Goal: Information Seeking & Learning: Check status

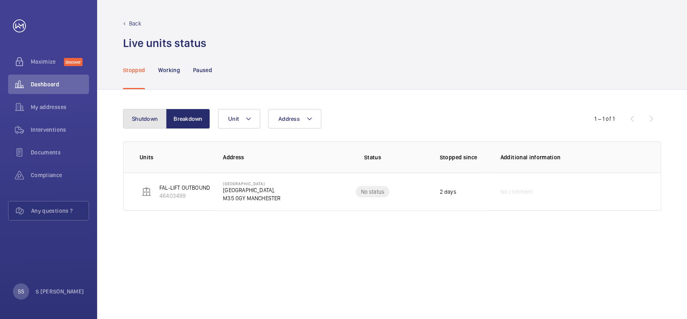
drag, startPoint x: 140, startPoint y: 122, endPoint x: 173, endPoint y: 170, distance: 58.4
click at [140, 122] on button "Shutdown" at bounding box center [145, 118] width 44 height 19
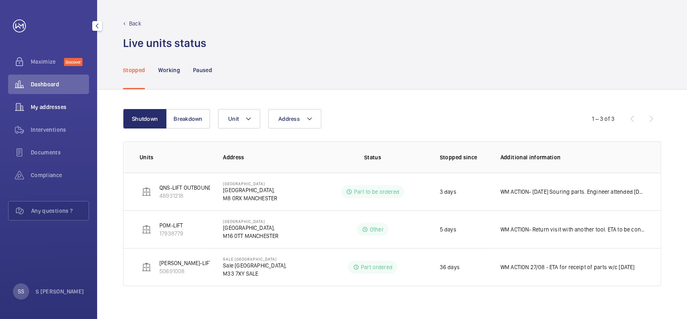
click at [50, 108] on span "My addresses" at bounding box center [60, 107] width 58 height 8
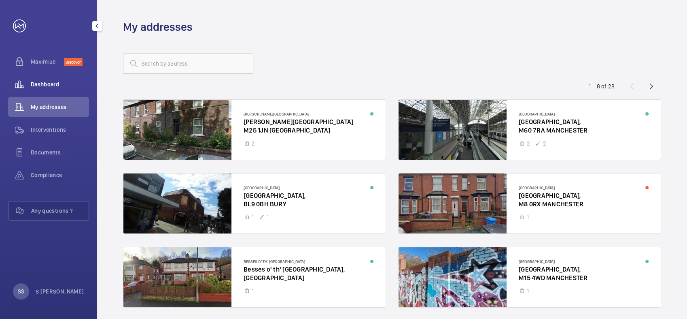
click at [51, 86] on span "Dashboard" at bounding box center [60, 84] width 58 height 8
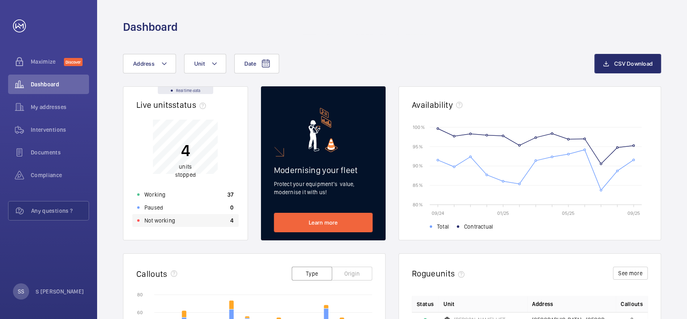
click at [155, 222] on p "Not working" at bounding box center [160, 220] width 31 height 8
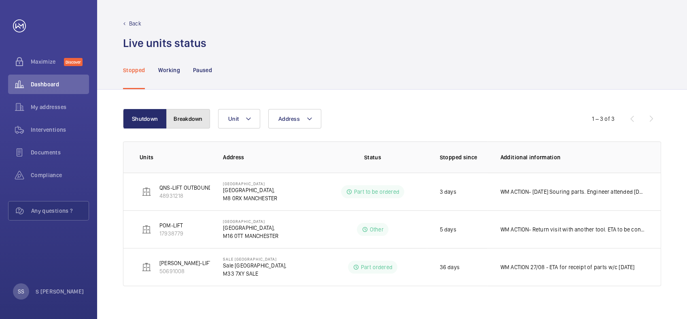
click at [194, 117] on button "Breakdown" at bounding box center [188, 118] width 44 height 19
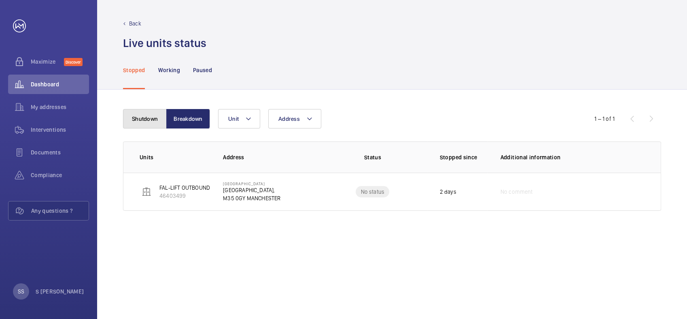
click at [147, 119] on button "Shutdown" at bounding box center [145, 118] width 44 height 19
